Goal: Find specific page/section: Find specific page/section

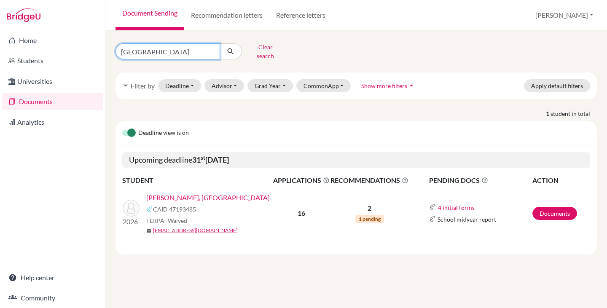
drag, startPoint x: 143, startPoint y: 48, endPoint x: 103, endPoint y: 48, distance: 40.5
click at [103, 48] on div "Home Students Universities Documents Analytics Help center Community Document S…" at bounding box center [303, 154] width 607 height 308
type input "maya"
click button "submit" at bounding box center [231, 51] width 22 height 16
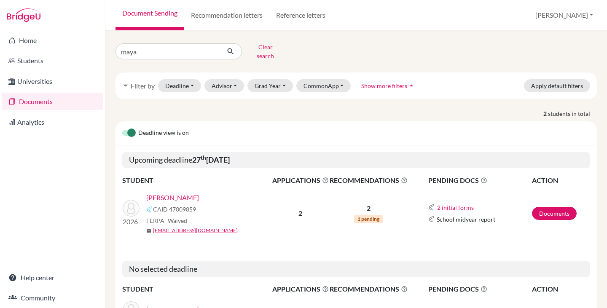
click at [184, 193] on link "Andrade, Maya" at bounding box center [172, 198] width 53 height 10
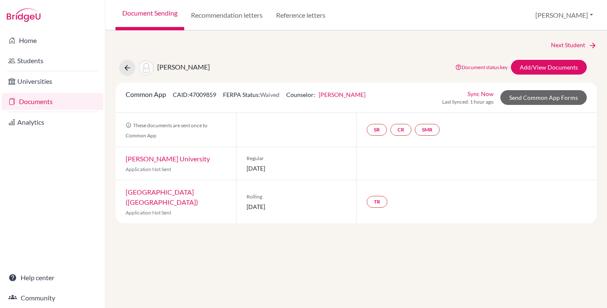
click at [40, 101] on link "Documents" at bounding box center [53, 101] width 102 height 17
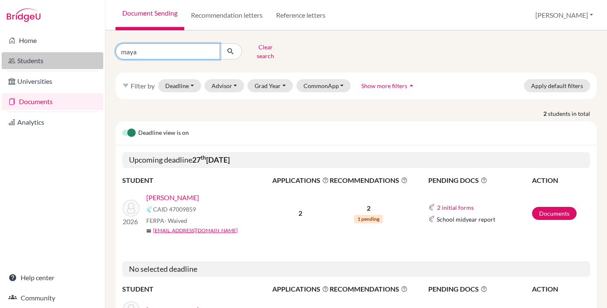
drag, startPoint x: 162, startPoint y: 54, endPoint x: 102, endPoint y: 57, distance: 60.8
click at [102, 57] on div "Home Students Universities Documents Analytics Help center Community Document S…" at bounding box center [303, 154] width 607 height 308
type input "ignacio"
click button "submit" at bounding box center [231, 51] width 22 height 16
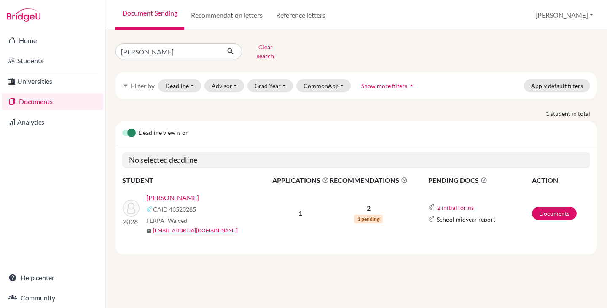
click at [189, 193] on link "Bergallo, Ignacio" at bounding box center [172, 198] width 53 height 10
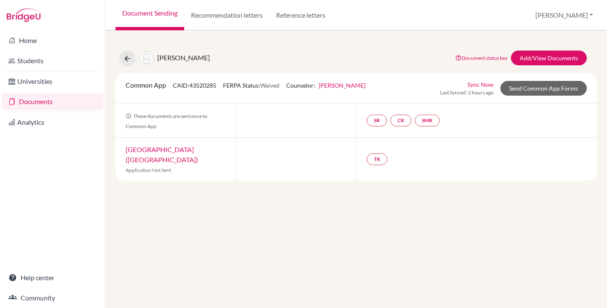
click at [30, 101] on link "Documents" at bounding box center [53, 101] width 102 height 17
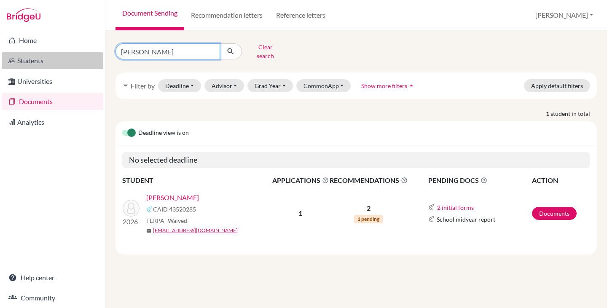
drag, startPoint x: 109, startPoint y: 54, endPoint x: 92, endPoint y: 55, distance: 17.3
click at [92, 55] on div "Home Students Universities Documents Analytics Help center Community Document S…" at bounding box center [303, 154] width 607 height 308
type input "bosch"
click button "submit" at bounding box center [231, 51] width 22 height 16
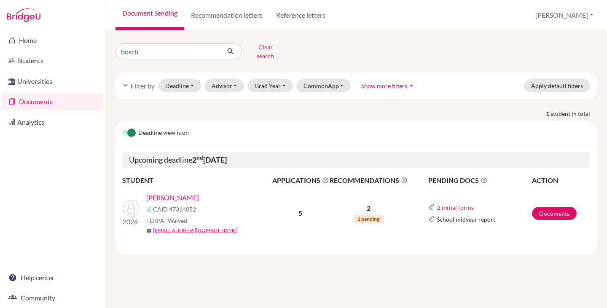
click at [175, 193] on link "[PERSON_NAME]" at bounding box center [172, 198] width 53 height 10
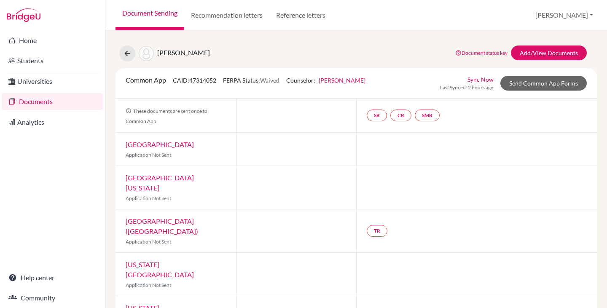
scroll to position [6, 0]
click at [27, 100] on link "Documents" at bounding box center [53, 101] width 102 height 17
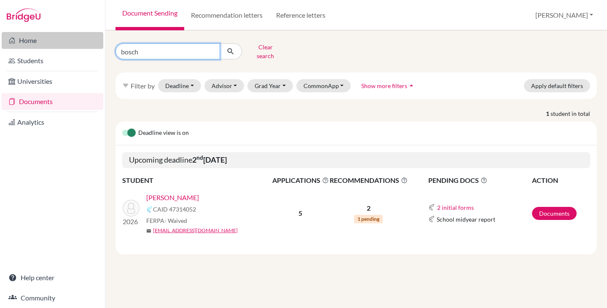
drag, startPoint x: 127, startPoint y: 48, endPoint x: 102, endPoint y: 46, distance: 24.5
click at [102, 46] on div "Home Students Universities Documents Analytics Help center Community Document S…" at bounding box center [303, 154] width 607 height 308
type input "cattan"
click button "submit" at bounding box center [231, 51] width 22 height 16
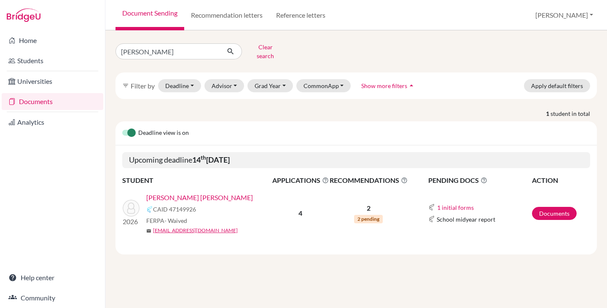
click at [186, 193] on link "Cattan, Marcos Antonio" at bounding box center [199, 198] width 107 height 10
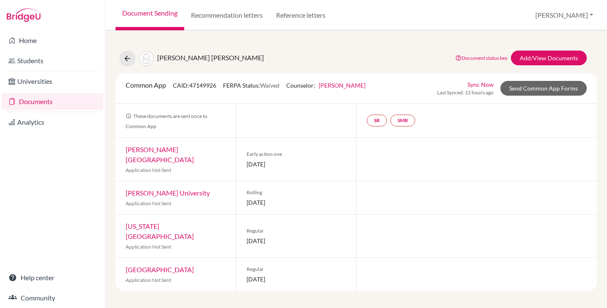
click at [34, 104] on link "Documents" at bounding box center [53, 101] width 102 height 17
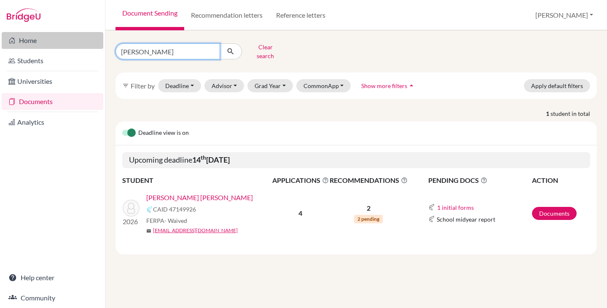
drag, startPoint x: 159, startPoint y: 47, endPoint x: 100, endPoint y: 45, distance: 58.7
click at [100, 45] on div "Home Students Universities Documents Analytics Help center Community Document S…" at bounding box center [303, 154] width 607 height 308
type input "bruno"
click button "submit" at bounding box center [231, 51] width 22 height 16
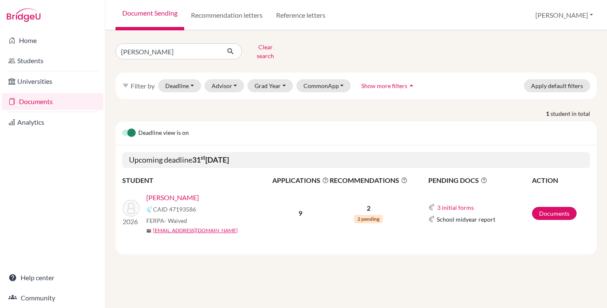
click at [169, 193] on link "De Lima, Bruno" at bounding box center [172, 198] width 53 height 10
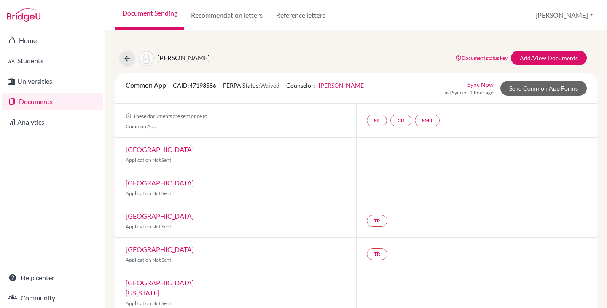
click at [36, 102] on link "Documents" at bounding box center [53, 101] width 102 height 17
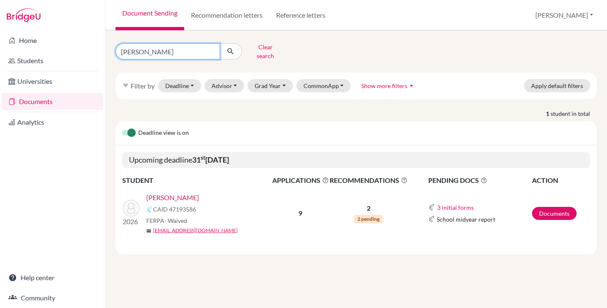
drag, startPoint x: 153, startPoint y: 47, endPoint x: 103, endPoint y: 49, distance: 49.8
click at [103, 49] on div "Home Students Universities Documents Analytics Help center Community Document S…" at bounding box center [303, 154] width 607 height 308
type input "christian"
click at [234, 49] on icon "submit" at bounding box center [230, 51] width 8 height 8
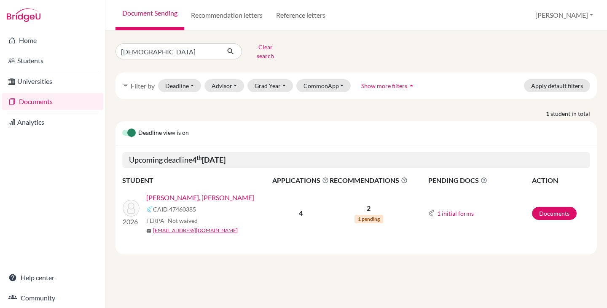
click at [192, 194] on link "[PERSON_NAME], [PERSON_NAME]" at bounding box center [200, 198] width 108 height 10
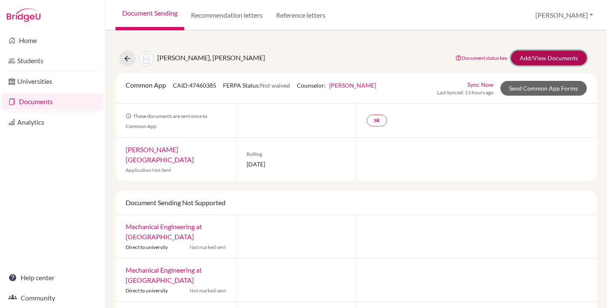
click at [531, 56] on link "Add/View Documents" at bounding box center [549, 58] width 76 height 15
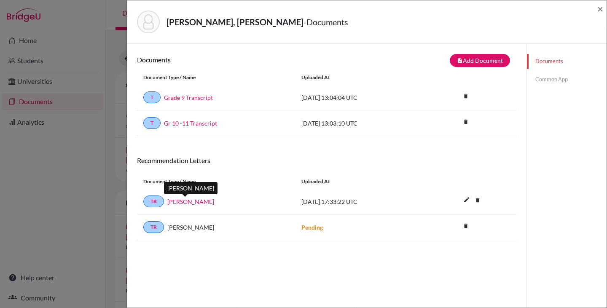
click at [188, 202] on link "[PERSON_NAME]" at bounding box center [190, 201] width 47 height 9
